Goal: Navigation & Orientation: Find specific page/section

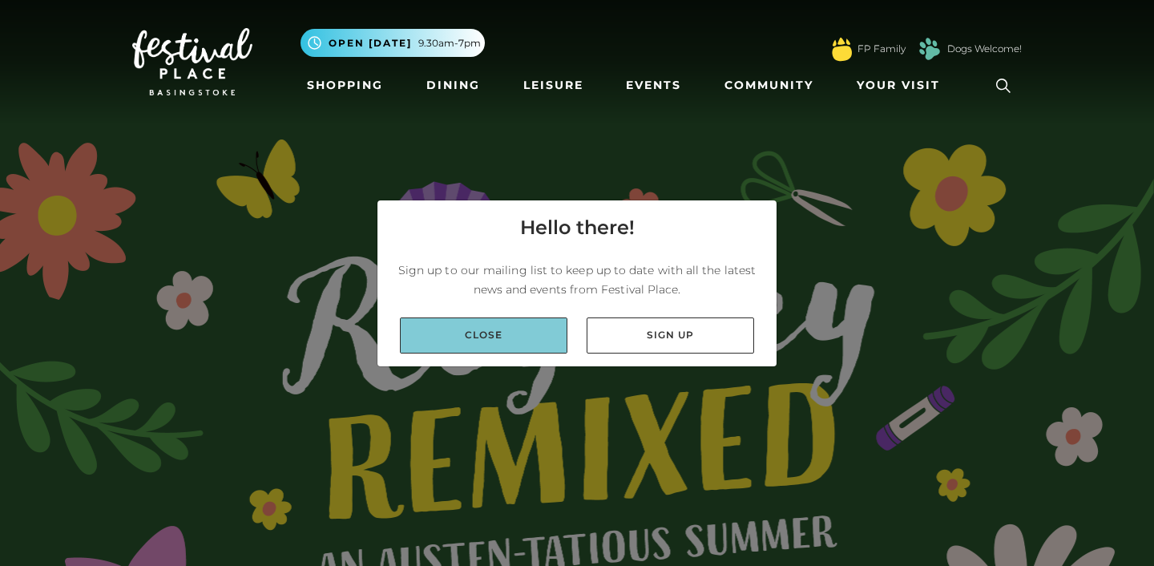
click at [469, 334] on link "Close" at bounding box center [484, 335] width 168 height 36
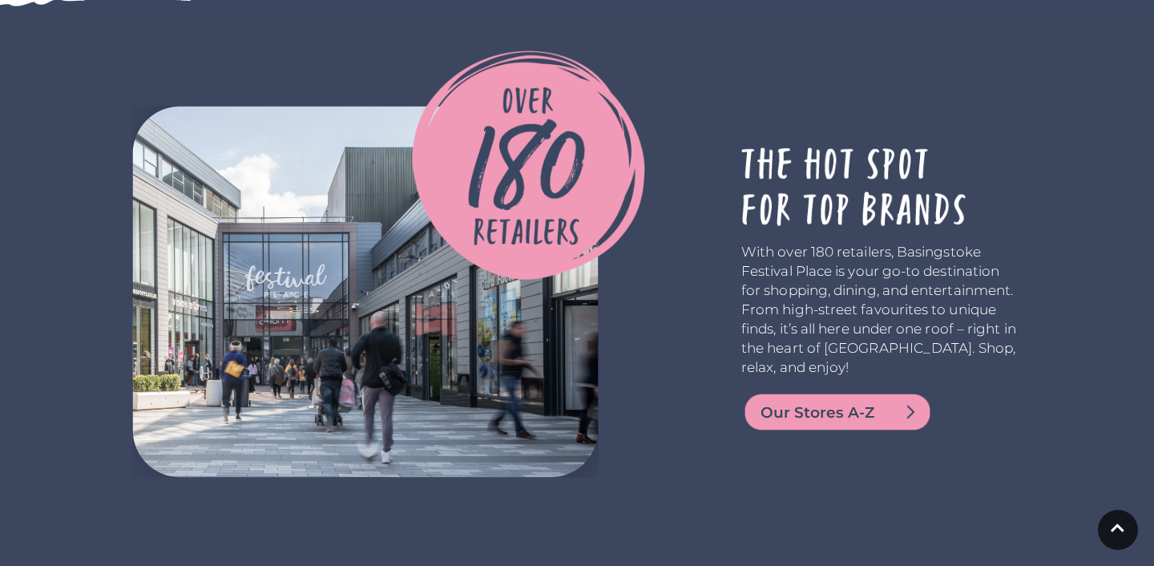
scroll to position [3243, 0]
click at [757, 420] on img at bounding box center [837, 411] width 192 height 38
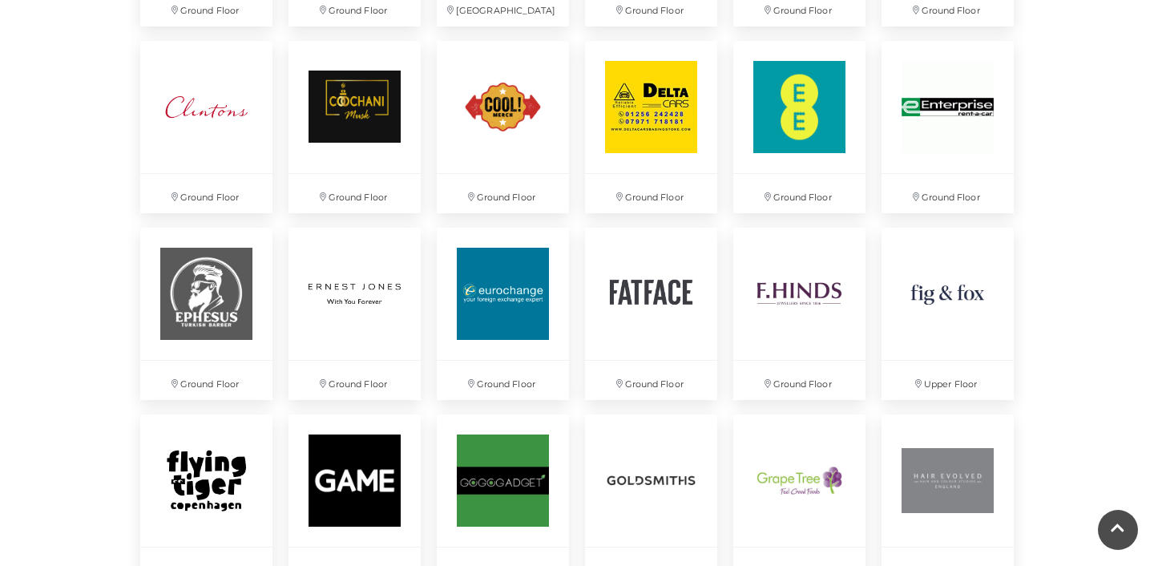
scroll to position [1725, 0]
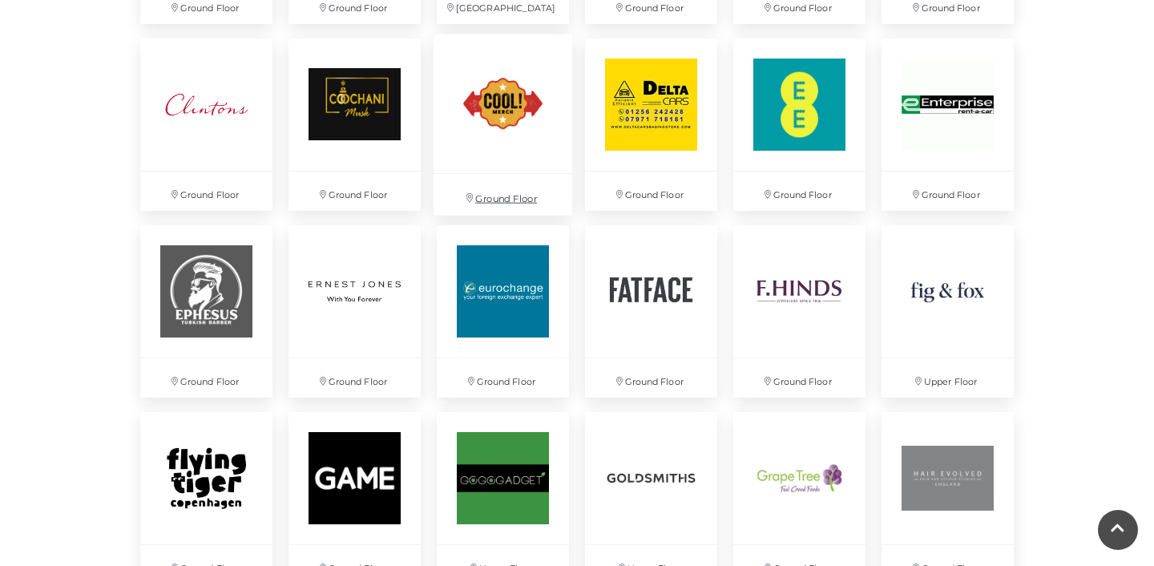
click at [492, 124] on img at bounding box center [503, 103] width 139 height 139
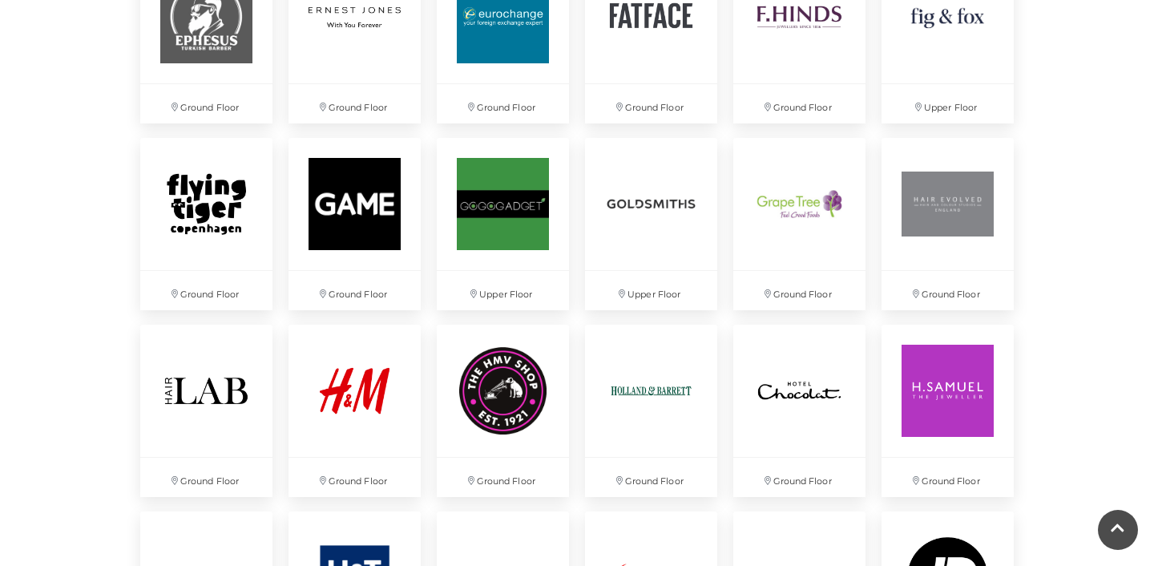
scroll to position [2001, 0]
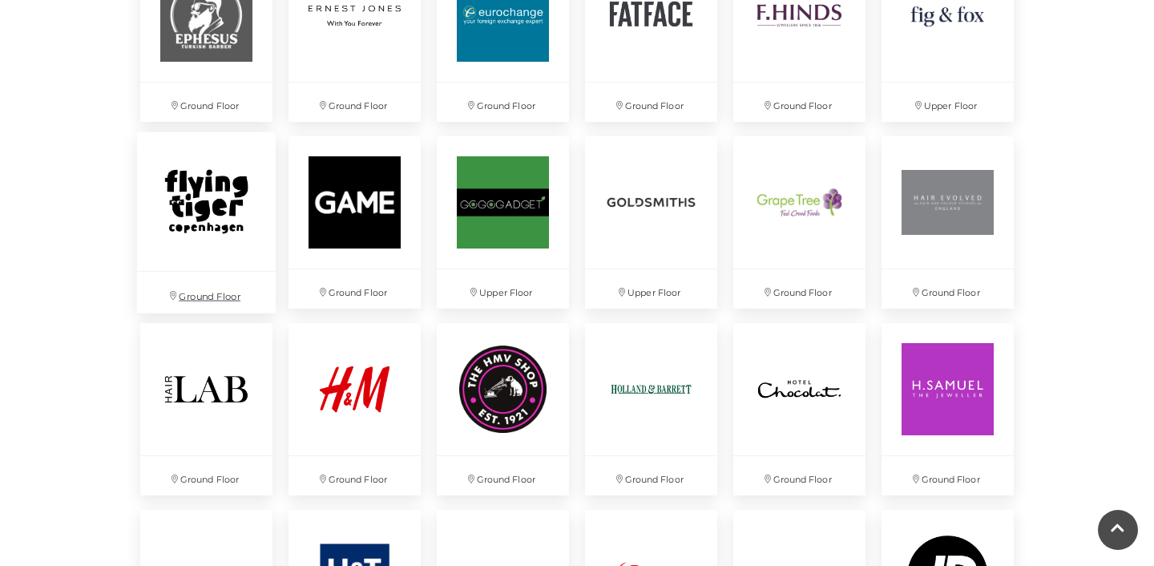
click at [196, 171] on img at bounding box center [206, 200] width 139 height 139
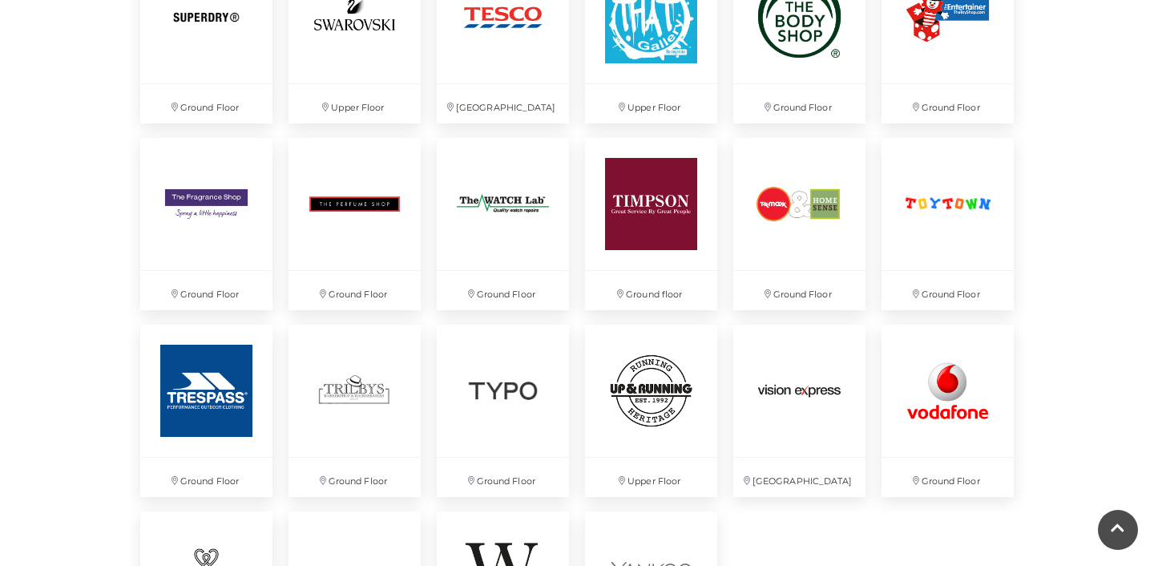
scroll to position [4055, 0]
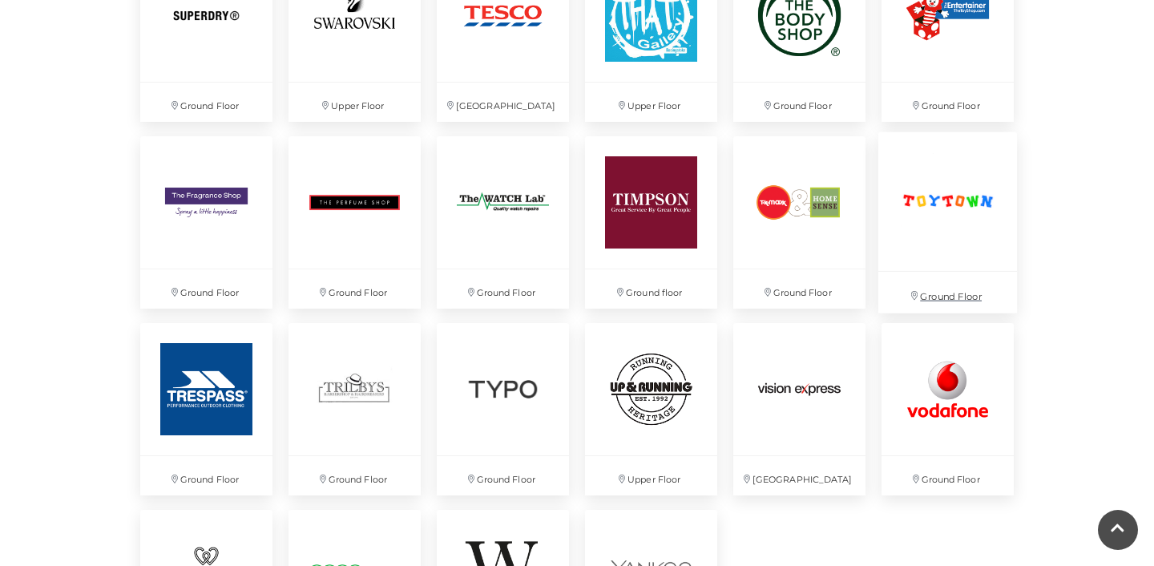
click at [938, 192] on img at bounding box center [947, 201] width 139 height 139
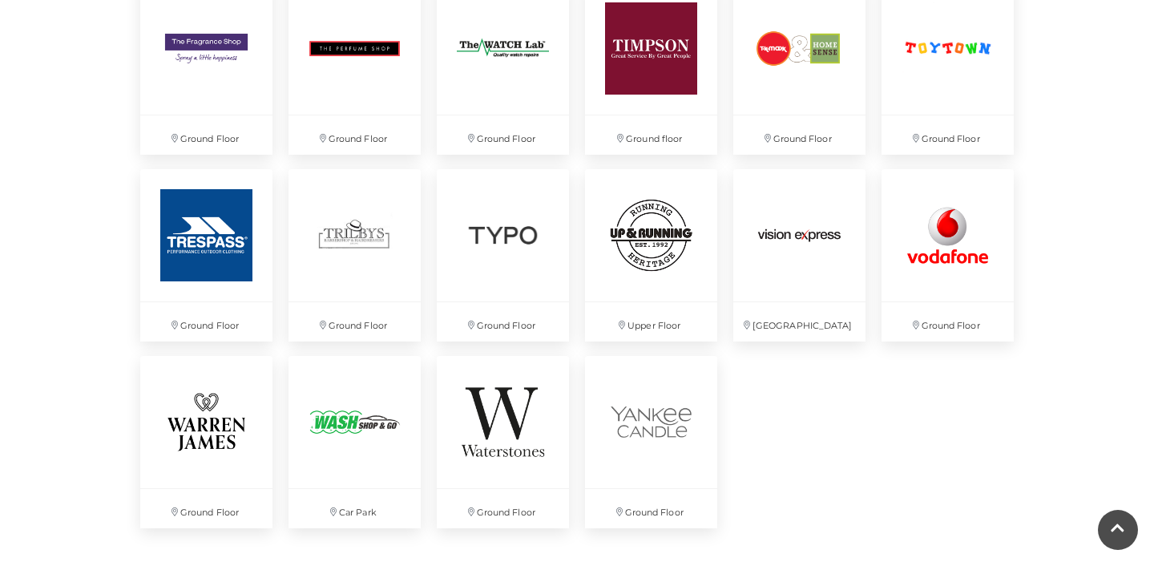
scroll to position [4213, 0]
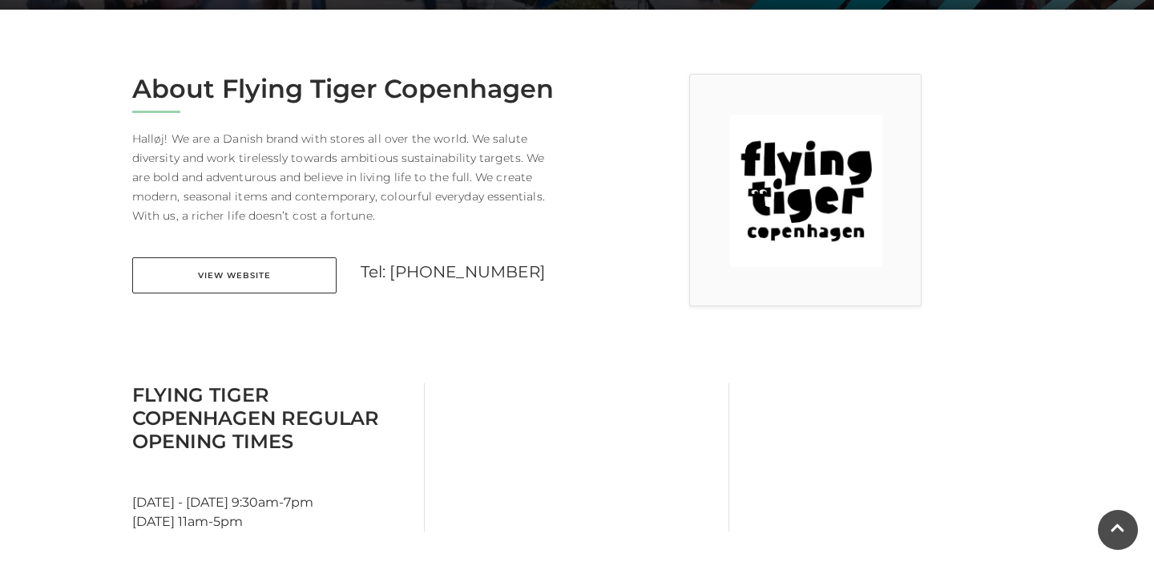
scroll to position [392, 0]
